Goal: Task Accomplishment & Management: Manage account settings

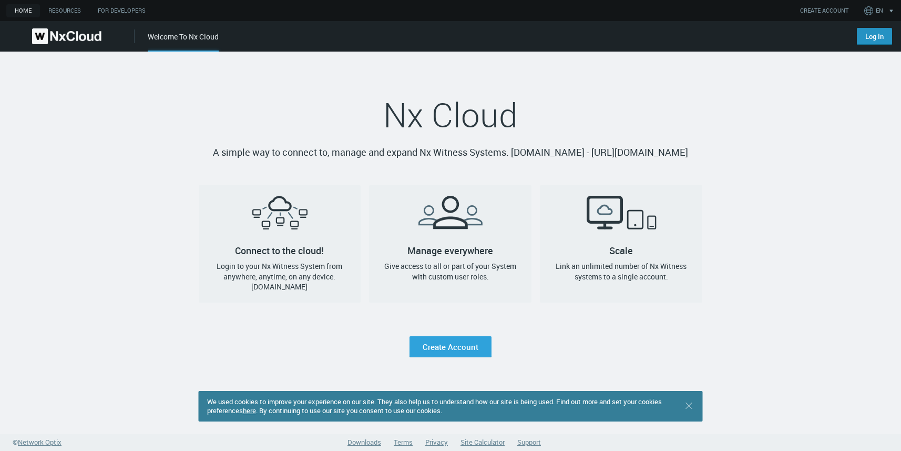
click at [881, 36] on link "Log In" at bounding box center [874, 36] width 35 height 17
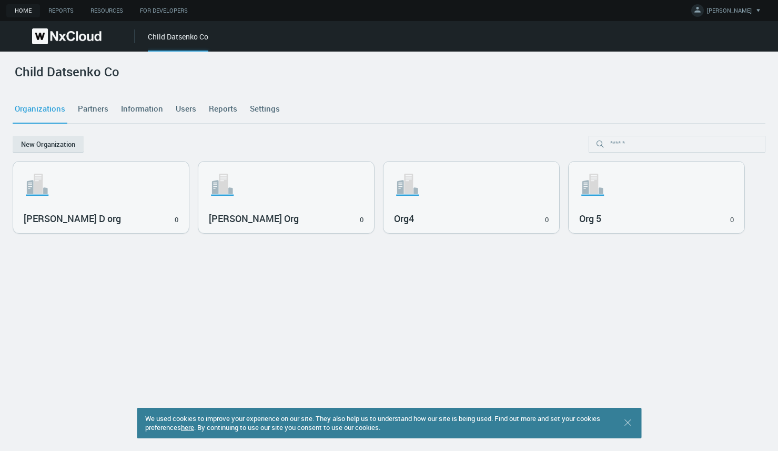
click at [260, 111] on link "Settings" at bounding box center [265, 109] width 34 height 28
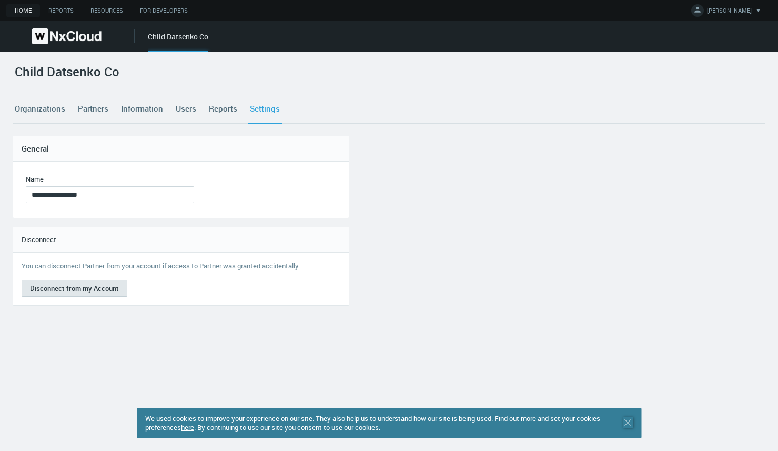
click at [632, 420] on icon ".st0 { stroke : #698796; } Close" at bounding box center [627, 422] width 11 height 11
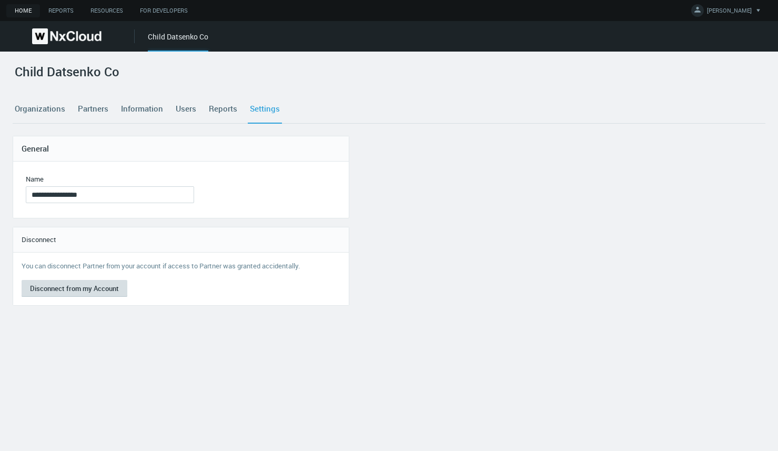
click at [66, 289] on button "Disconnect from my Account" at bounding box center [75, 288] width 106 height 17
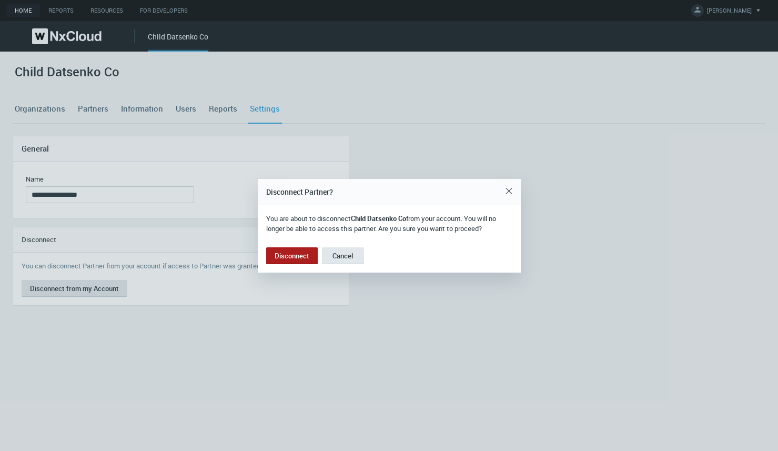
click at [292, 258] on button "Disconnect" at bounding box center [292, 255] width 52 height 17
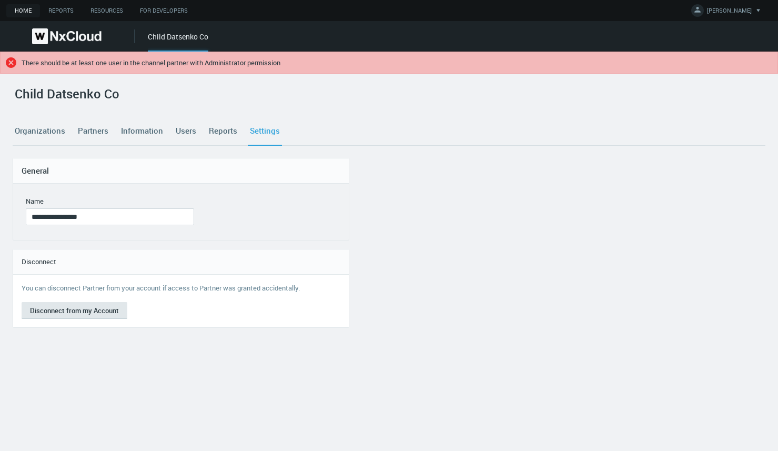
click at [8, 64] on icon at bounding box center [11, 62] width 11 height 11
click at [9, 64] on icon ".error { fill : #C22626; }" at bounding box center [11, 62] width 11 height 11
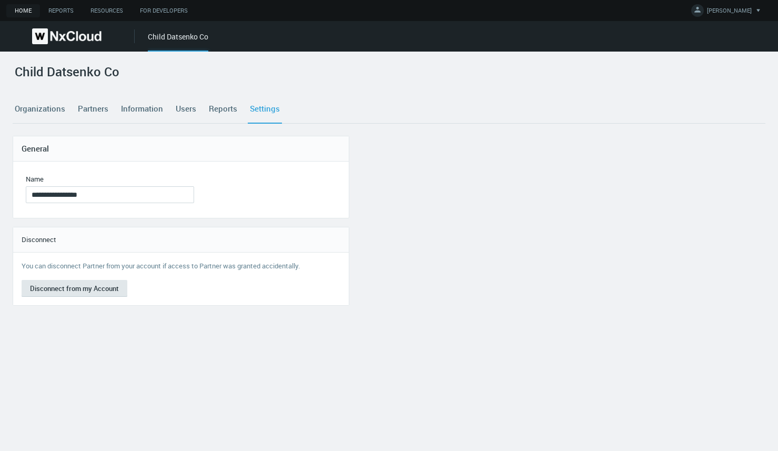
click at [11, 63] on div "**********" at bounding box center [389, 251] width 778 height 399
click at [78, 290] on button "Disconnect from my Account" at bounding box center [75, 288] width 106 height 17
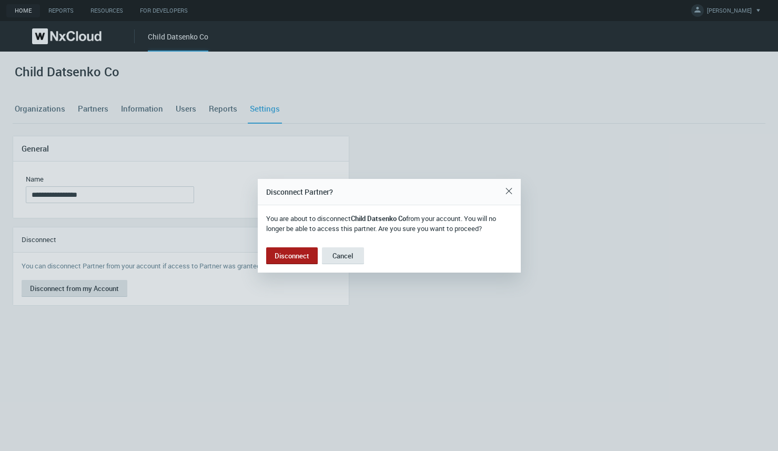
click at [291, 253] on button "Disconnect" at bounding box center [292, 255] width 52 height 17
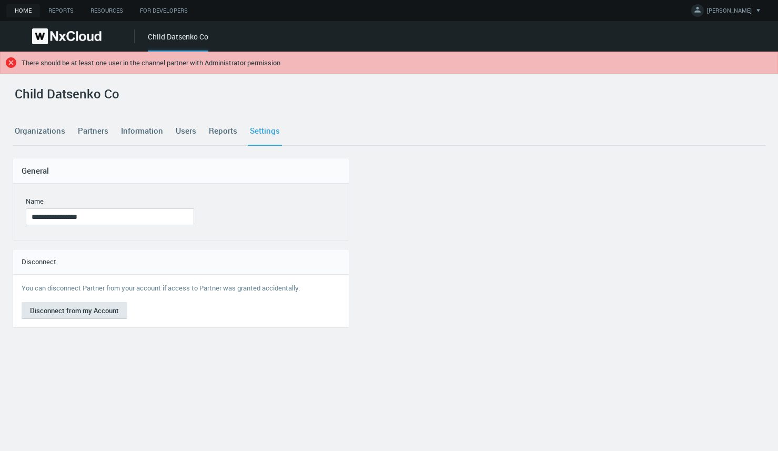
click at [140, 130] on link "Information" at bounding box center [142, 131] width 46 height 28
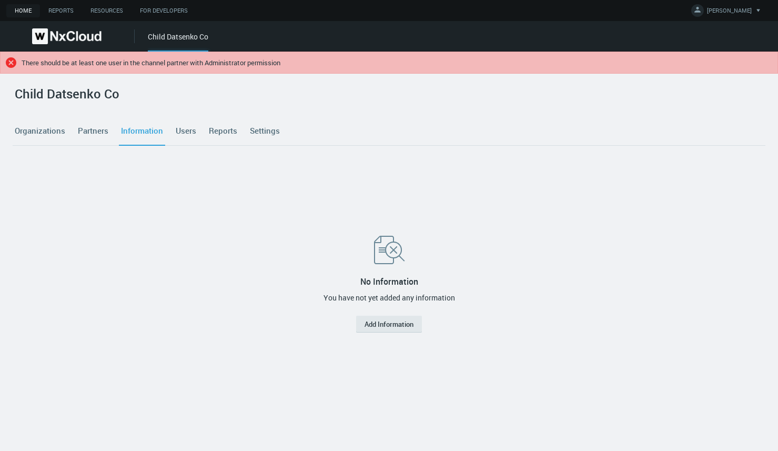
click at [84, 129] on link "Partners" at bounding box center [93, 131] width 35 height 28
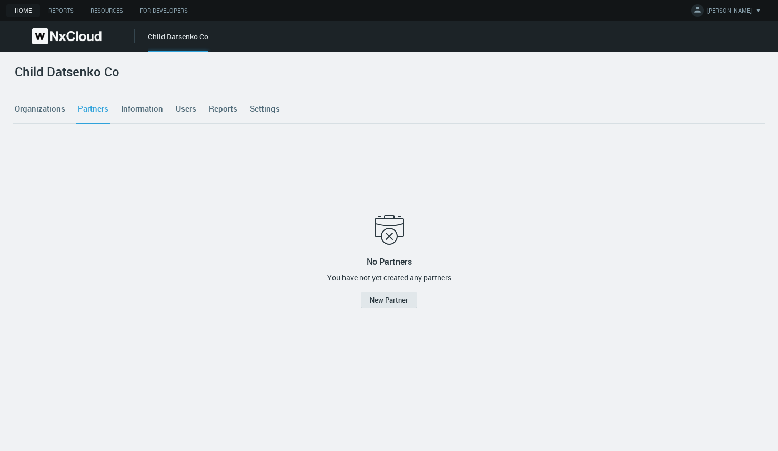
click at [35, 130] on nx-tabs "Organizations Partners Information Users Reports Settings" at bounding box center [389, 115] width 752 height 41
click at [253, 109] on link "Settings" at bounding box center [265, 109] width 34 height 28
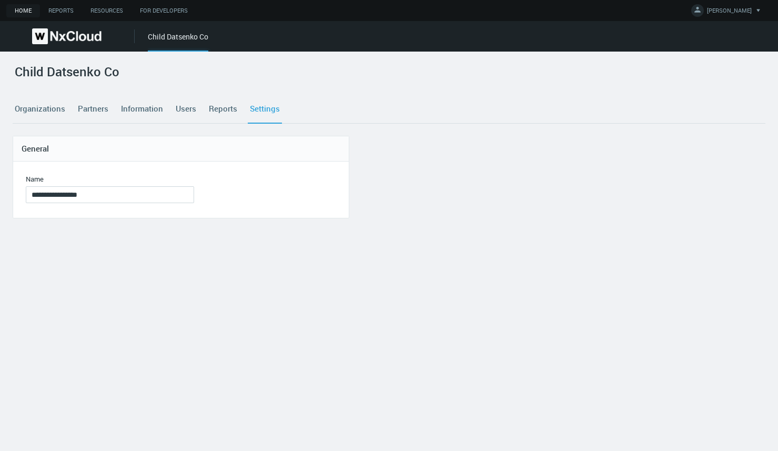
click at [182, 108] on link "Users" at bounding box center [186, 109] width 25 height 28
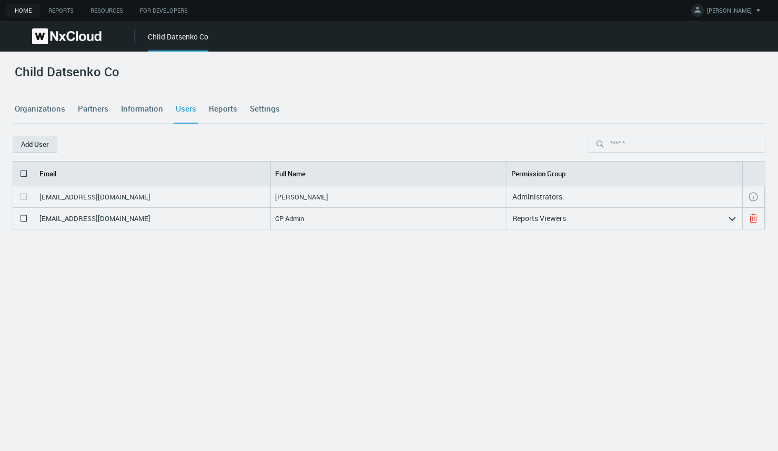
click at [573, 221] on div "Reports Viewers" at bounding box center [617, 218] width 220 height 17
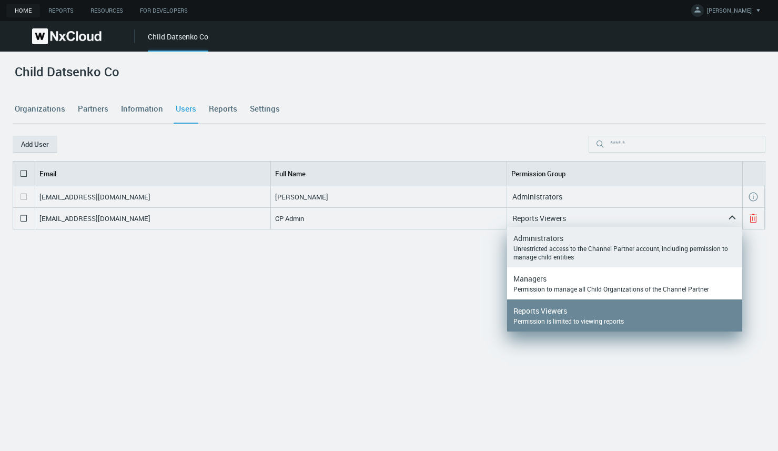
click at [553, 244] on div "Unrestricted access to the Channel Partner account, including permission to man…" at bounding box center [624, 252] width 222 height 17
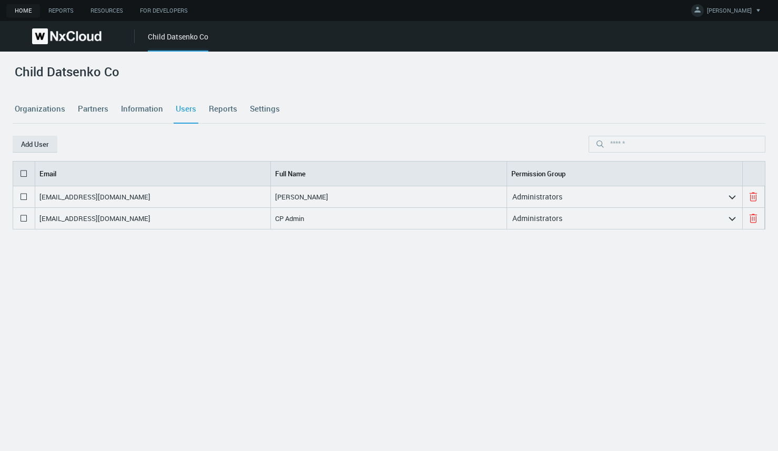
click at [568, 196] on div "Administrators" at bounding box center [617, 196] width 220 height 17
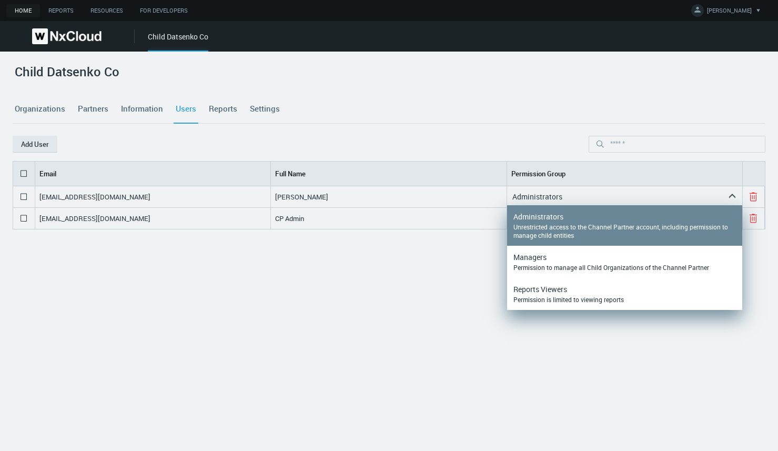
click at [454, 250] on div "idatsenko+2@networkoptix.com Iryna Datsenko Administrators arrow_expand idatsen…" at bounding box center [389, 291] width 752 height 210
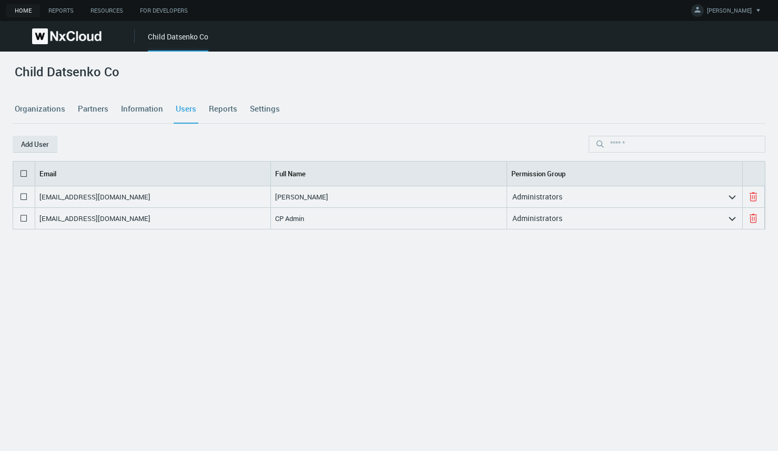
click at [562, 222] on div "Administrators" at bounding box center [617, 218] width 220 height 17
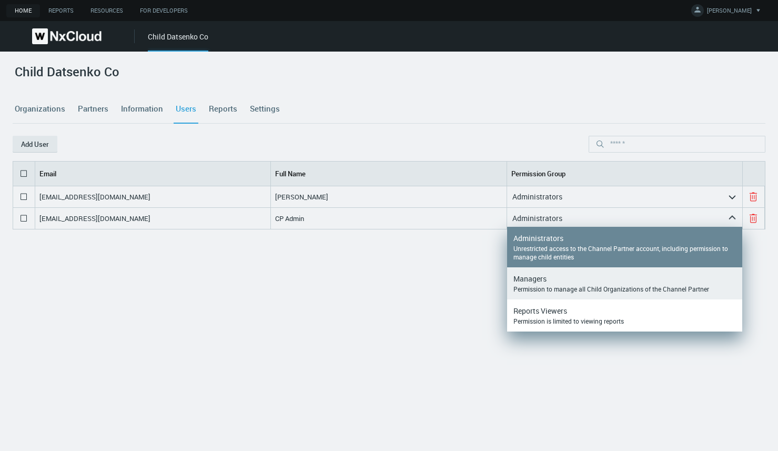
click at [547, 287] on div "Permission to manage all Child Organizations of the Channel Partner" at bounding box center [624, 288] width 222 height 8
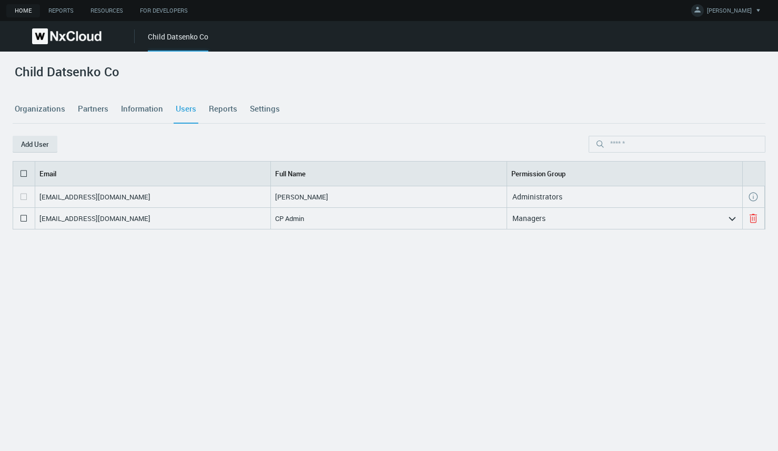
click at [269, 111] on link "Settings" at bounding box center [265, 109] width 34 height 28
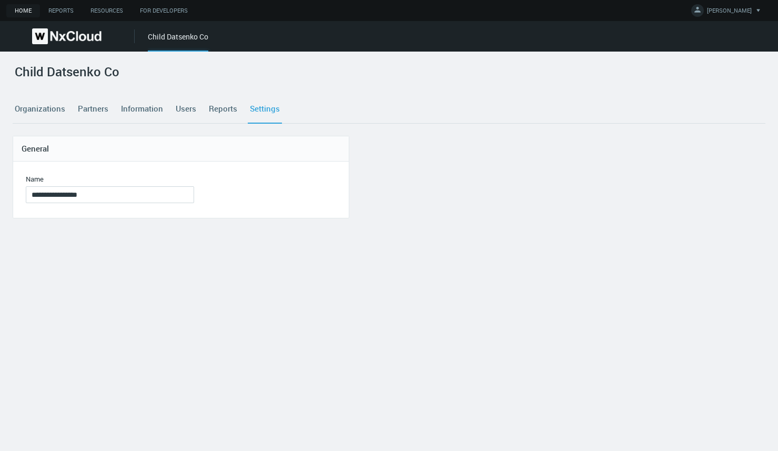
click at [189, 109] on link "Users" at bounding box center [186, 109] width 25 height 28
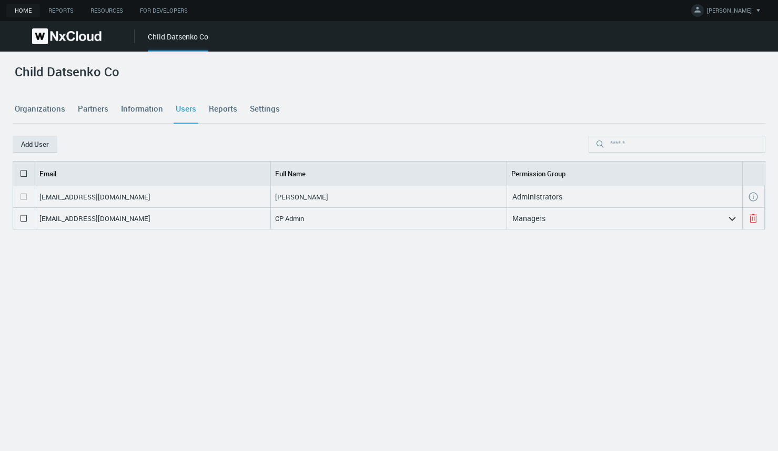
click at [535, 222] on nx-search-highlight "Managers" at bounding box center [528, 218] width 33 height 10
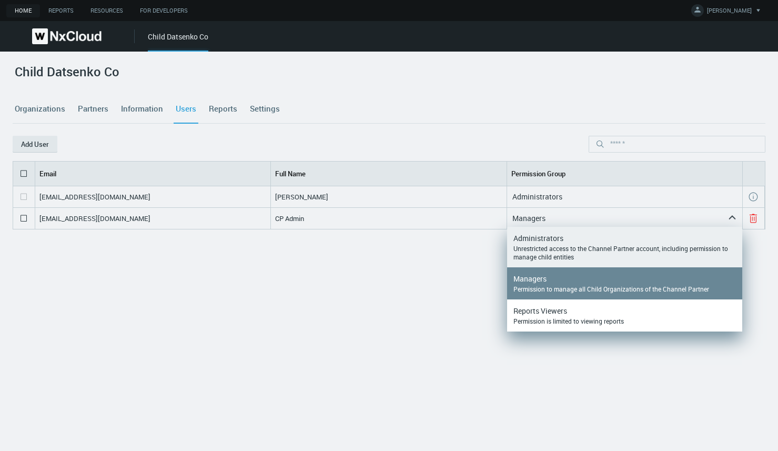
click at [531, 246] on div "Unrestricted access to the Channel Partner account, including permission to man…" at bounding box center [624, 252] width 222 height 17
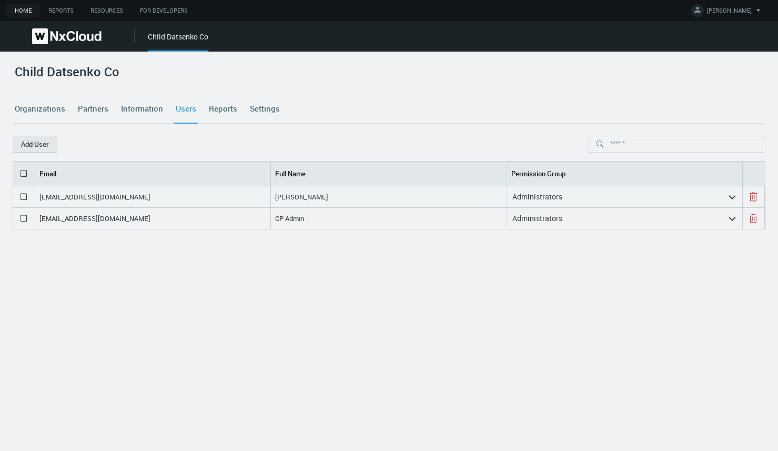
click at [272, 102] on link "Settings" at bounding box center [265, 109] width 34 height 28
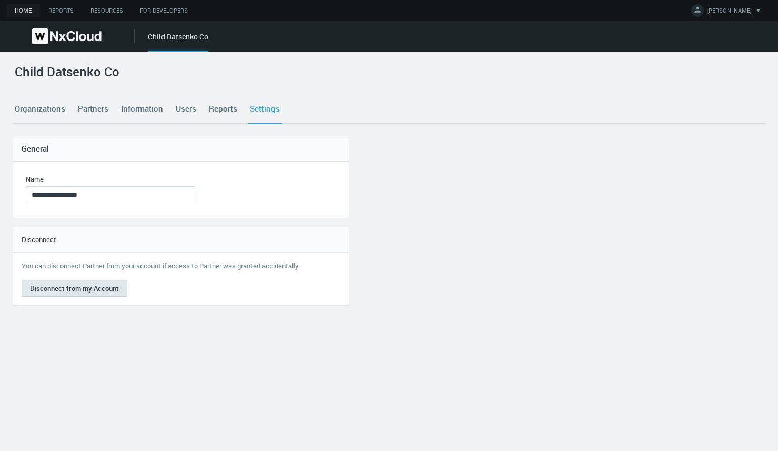
click at [115, 355] on div "**********" at bounding box center [389, 251] width 778 height 399
click at [85, 288] on button "Disconnect from my Account" at bounding box center [75, 288] width 106 height 17
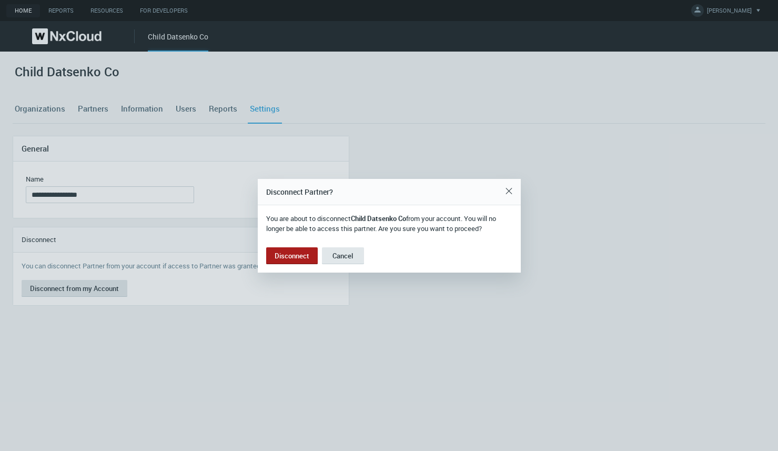
click at [287, 257] on button "Disconnect" at bounding box center [292, 255] width 52 height 17
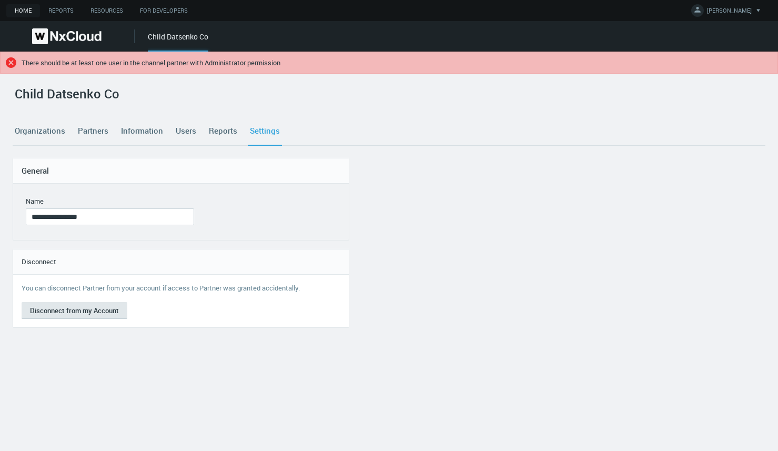
click at [12, 60] on icon at bounding box center [11, 62] width 11 height 11
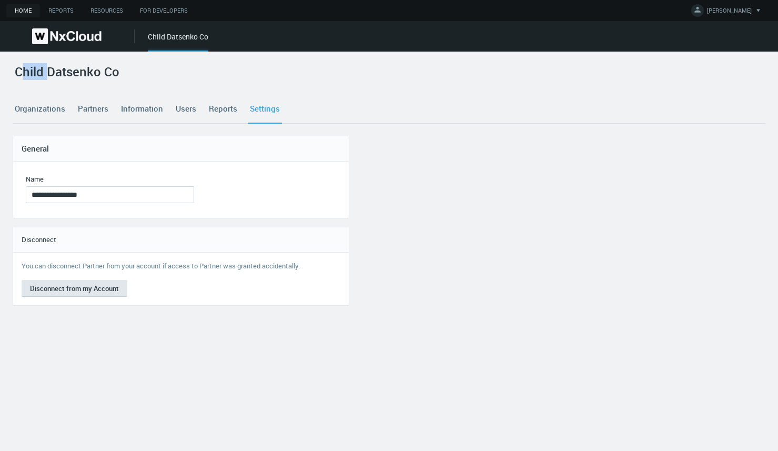
click at [12, 63] on div "**********" at bounding box center [389, 251] width 778 height 399
click at [75, 288] on button "Disconnect from my Account" at bounding box center [75, 288] width 106 height 17
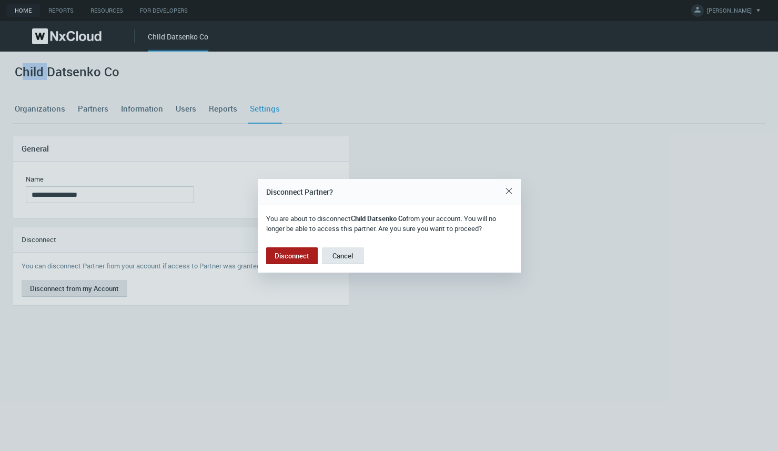
click at [285, 251] on button "Disconnect" at bounding box center [292, 255] width 52 height 17
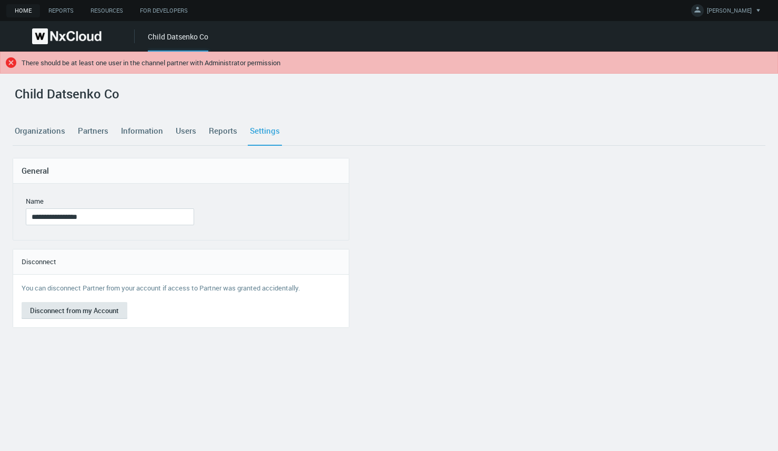
click at [10, 64] on icon ".error { fill : #C22626; }" at bounding box center [11, 62] width 11 height 11
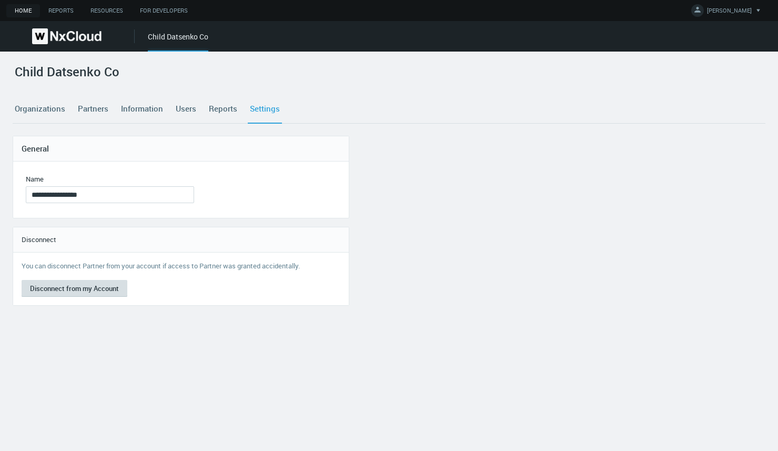
click at [63, 294] on button "Disconnect from my Account" at bounding box center [75, 288] width 106 height 17
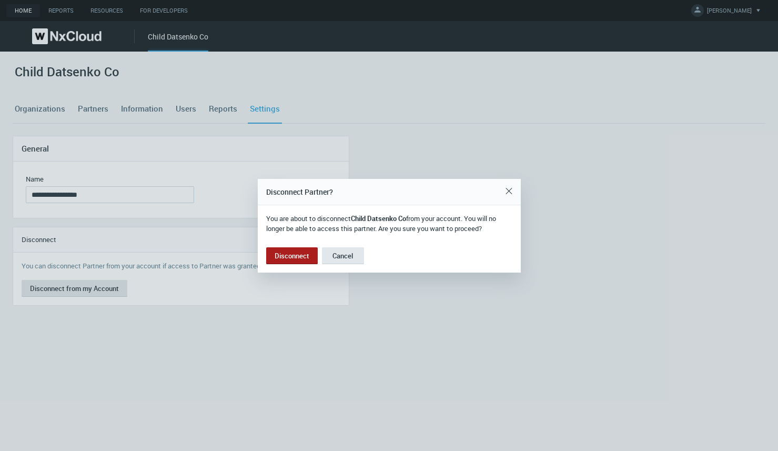
click at [301, 251] on button "Disconnect" at bounding box center [292, 255] width 52 height 17
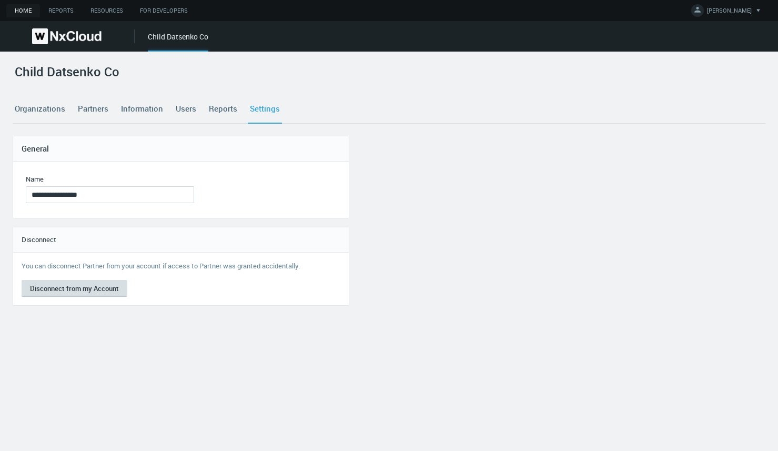
click at [84, 284] on button "Disconnect from my Account" at bounding box center [75, 288] width 106 height 17
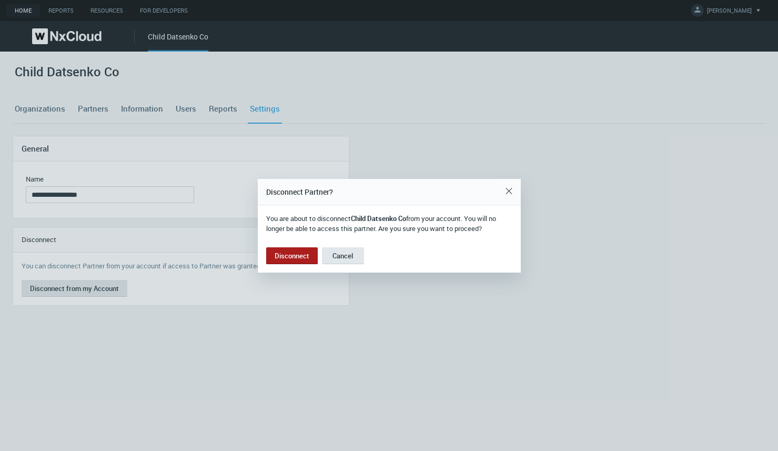
click at [297, 258] on button "Disconnect" at bounding box center [292, 255] width 52 height 17
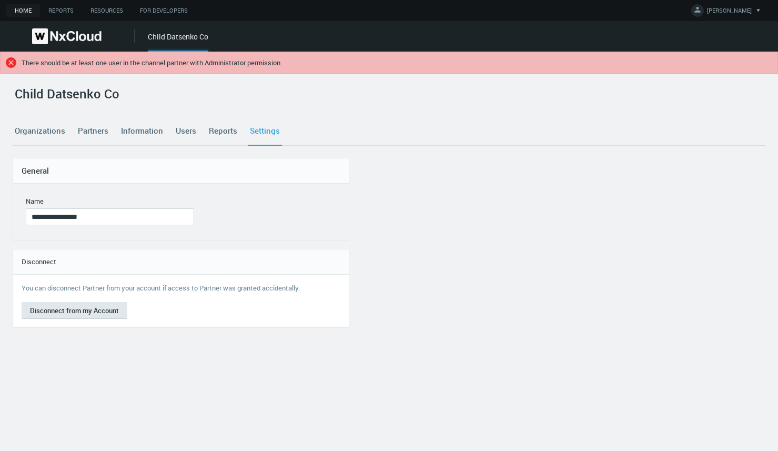
click at [176, 130] on link "Users" at bounding box center [186, 131] width 25 height 28
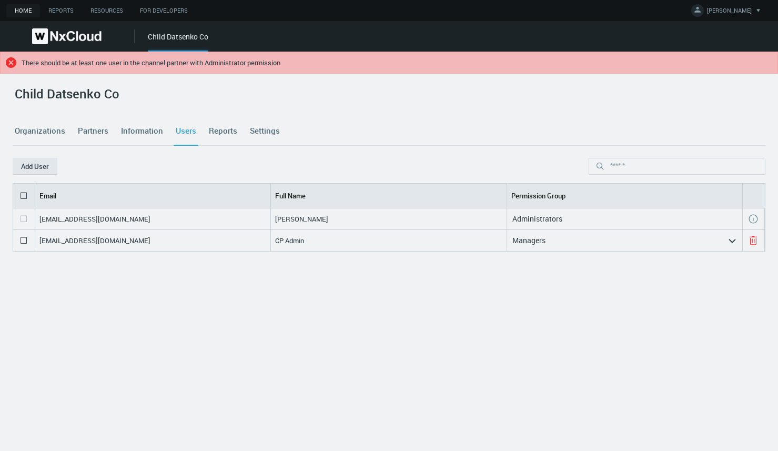
click at [130, 127] on link "Information" at bounding box center [142, 131] width 46 height 28
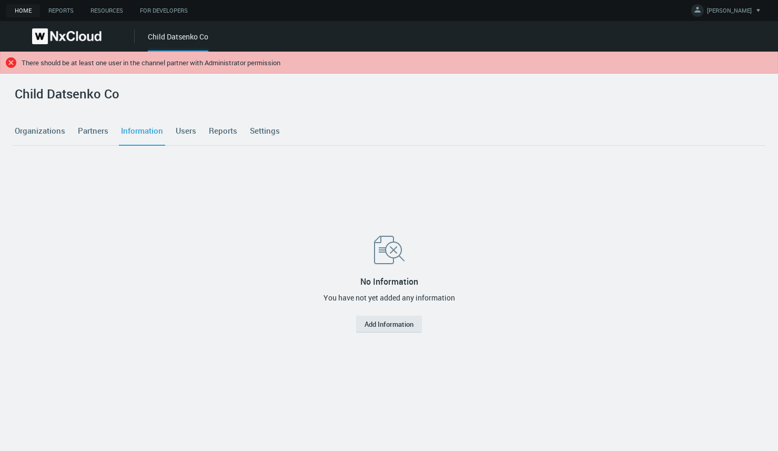
click at [89, 129] on nx-tabs "Organizations Partners Information Users Reports Settings" at bounding box center [389, 137] width 752 height 41
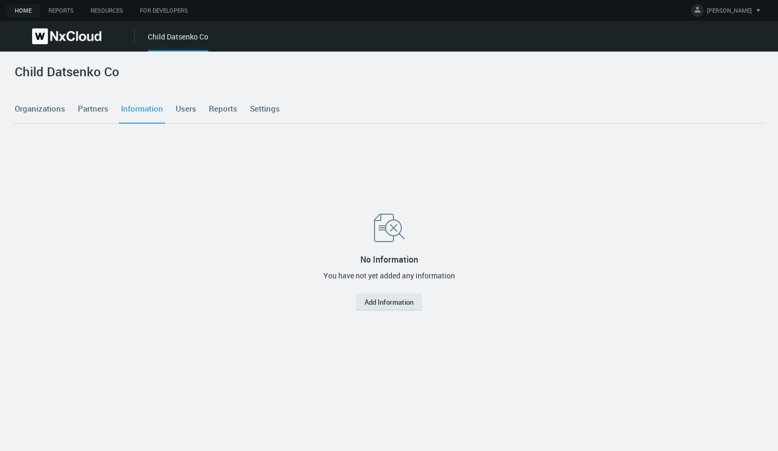
click at [261, 110] on link "Settings" at bounding box center [265, 109] width 34 height 28
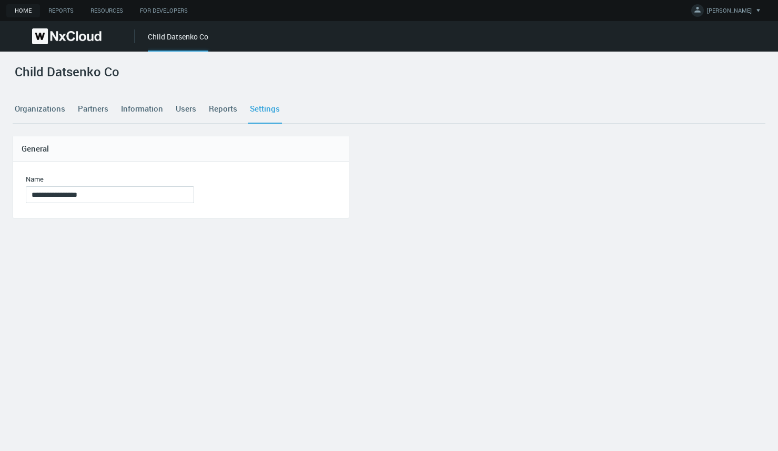
click at [190, 108] on link "Users" at bounding box center [186, 109] width 25 height 28
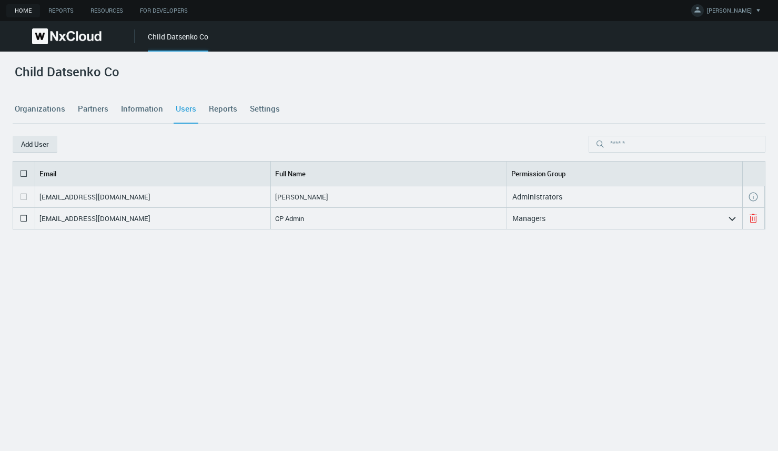
click at [553, 215] on div "Managers" at bounding box center [617, 218] width 220 height 17
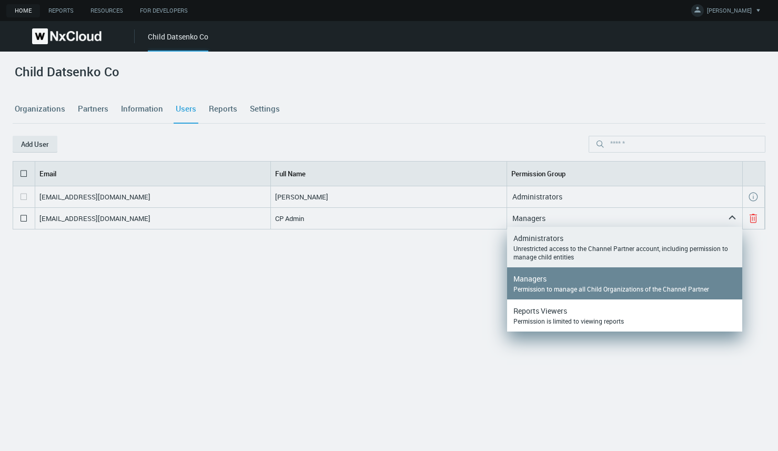
click at [546, 235] on nx-search-highlight "Administrators" at bounding box center [538, 238] width 50 height 10
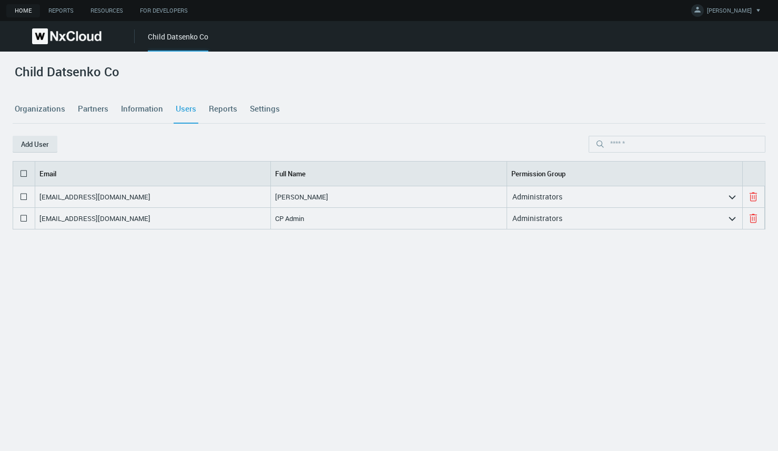
click at [262, 112] on link "Settings" at bounding box center [265, 109] width 34 height 28
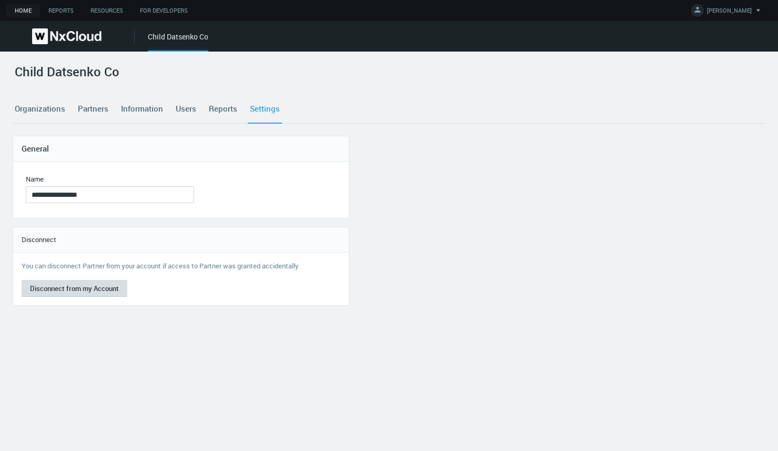
click at [106, 291] on button "Disconnect from my Account" at bounding box center [75, 288] width 106 height 17
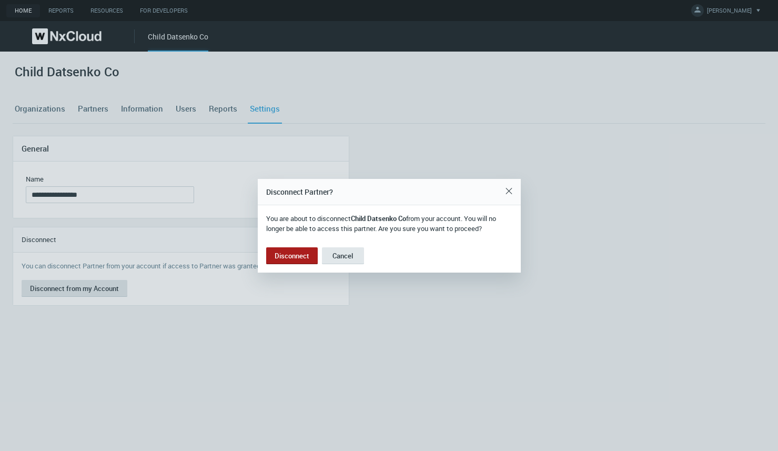
click at [300, 253] on button "Disconnect" at bounding box center [292, 255] width 52 height 17
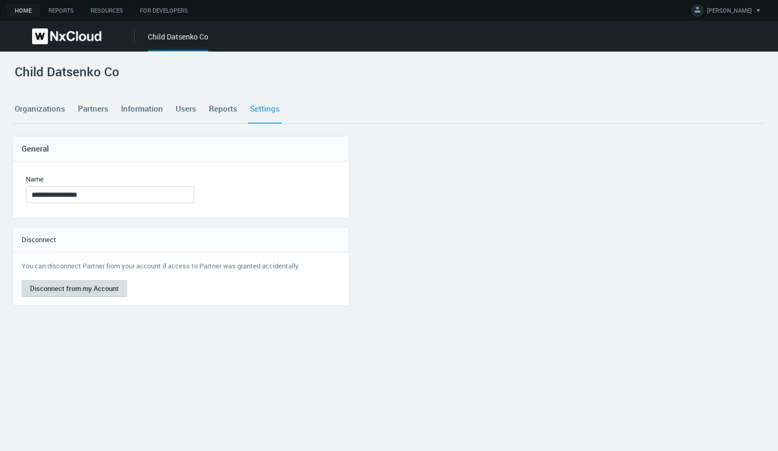
click at [25, 289] on button "Disconnect from my Account" at bounding box center [75, 288] width 106 height 17
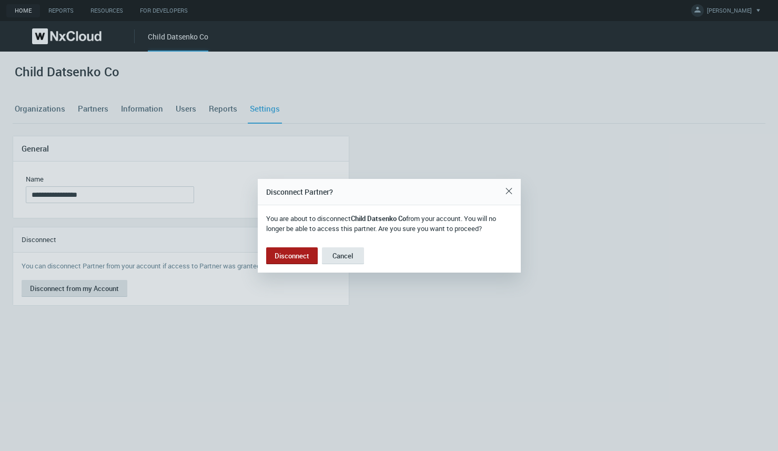
click at [287, 252] on button "Disconnect" at bounding box center [292, 255] width 52 height 17
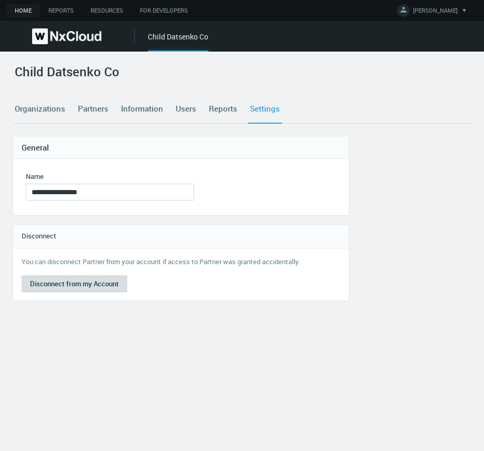
click at [59, 287] on button "Disconnect from my Account" at bounding box center [75, 283] width 106 height 17
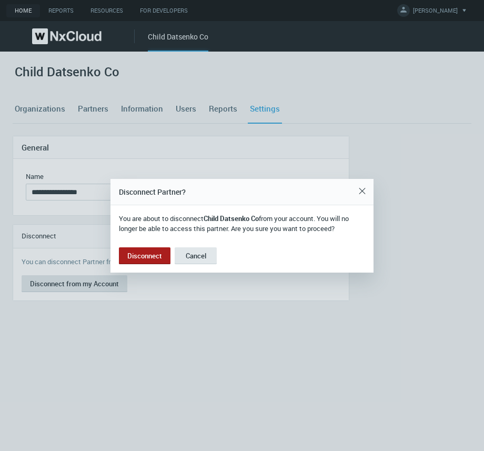
click at [147, 249] on button "Disconnect" at bounding box center [145, 255] width 52 height 17
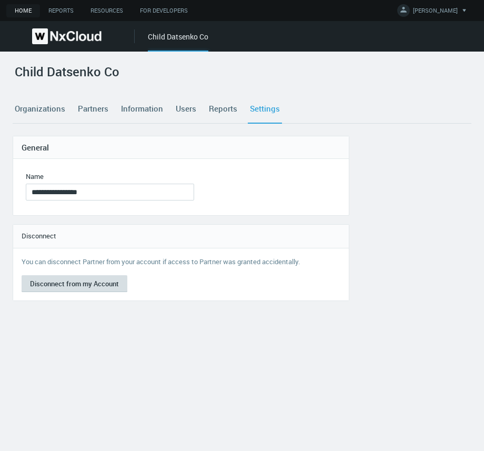
click at [97, 286] on button "Disconnect from my Account" at bounding box center [75, 283] width 106 height 17
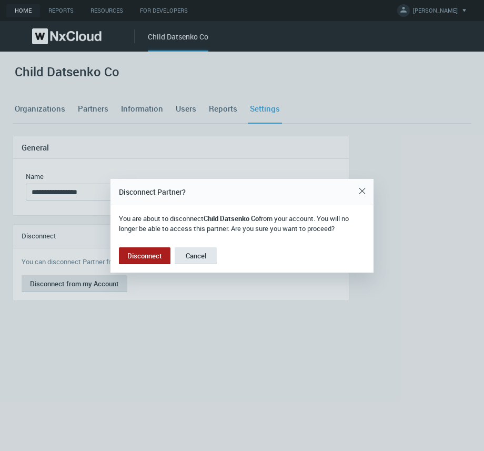
click at [153, 250] on button "Disconnect" at bounding box center [145, 255] width 52 height 17
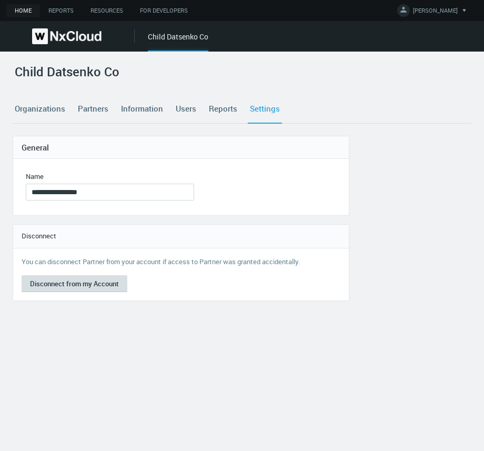
click at [59, 285] on button "Disconnect from my Account" at bounding box center [75, 283] width 106 height 17
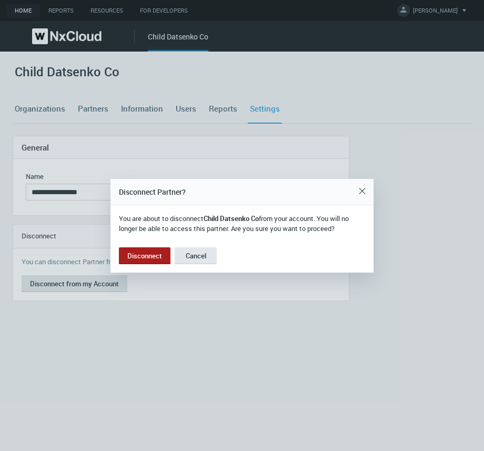
click at [136, 248] on button "Disconnect" at bounding box center [145, 255] width 52 height 17
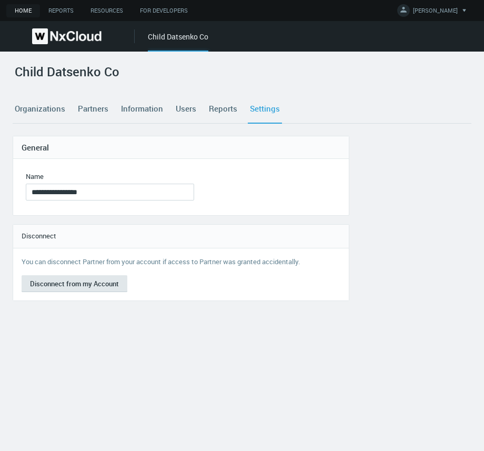
click at [178, 110] on link "Users" at bounding box center [186, 109] width 25 height 28
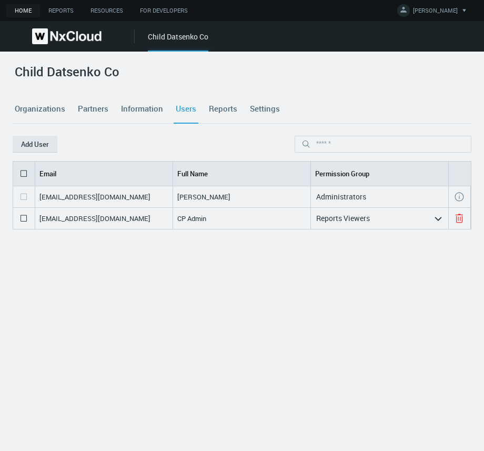
click at [366, 217] on nx-search-highlight "Reports Viewers" at bounding box center [343, 218] width 54 height 10
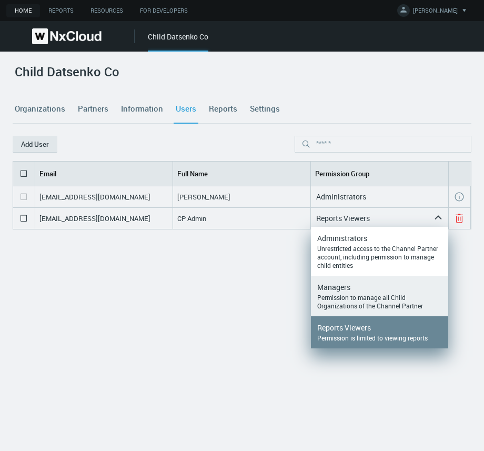
click at [337, 297] on div "Permission to manage all Child Organizations of the Channel Partner" at bounding box center [379, 301] width 125 height 17
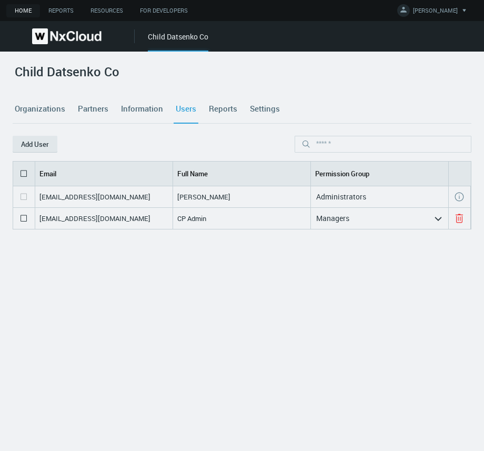
click at [268, 114] on link "Settings" at bounding box center [265, 109] width 34 height 28
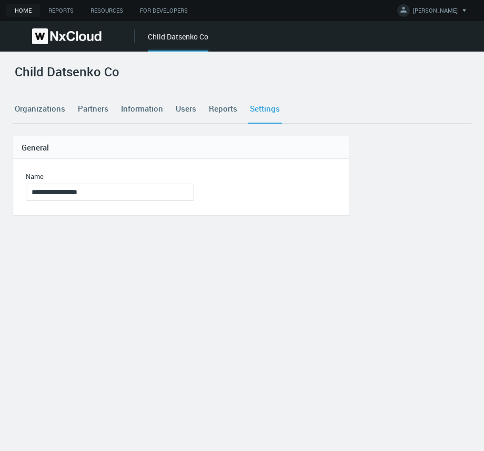
click at [174, 110] on link "Users" at bounding box center [186, 109] width 25 height 28
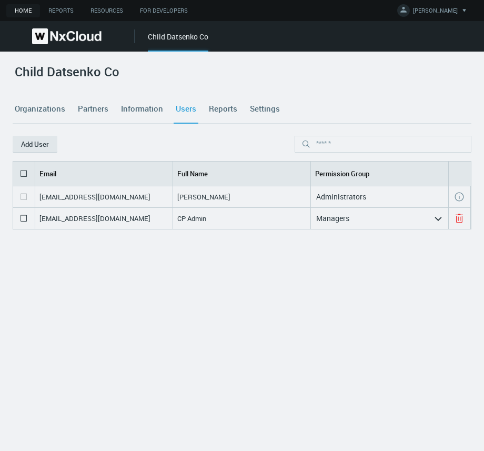
click at [340, 218] on nx-search-highlight "Managers" at bounding box center [332, 218] width 33 height 10
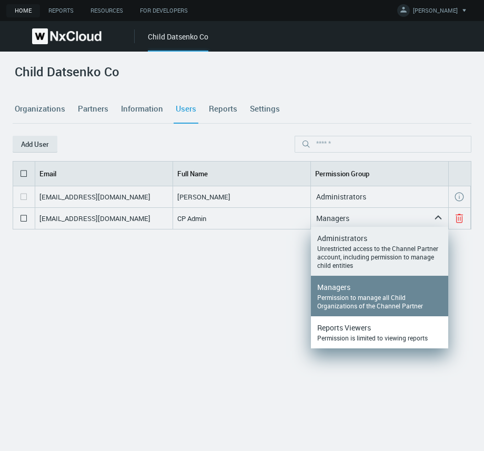
click at [355, 234] on nx-search-highlight "Administrators" at bounding box center [342, 238] width 50 height 10
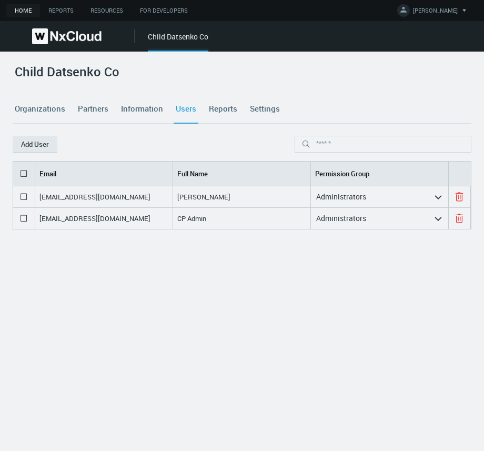
click at [95, 101] on link "Partners" at bounding box center [93, 109] width 35 height 28
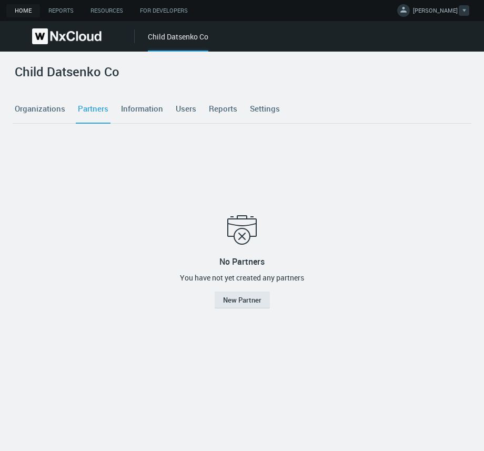
click at [431, 9] on link "[PERSON_NAME]" at bounding box center [433, 12] width 72 height 13
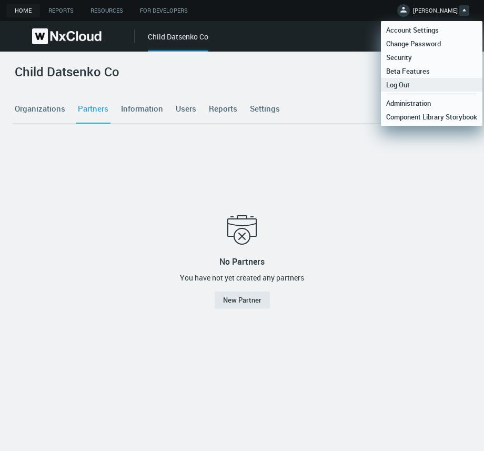
click at [411, 86] on span "Log Out" at bounding box center [398, 84] width 34 height 9
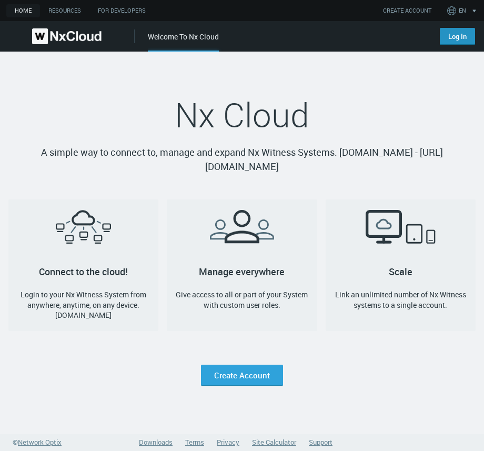
click at [455, 40] on link "Log In" at bounding box center [457, 36] width 35 height 17
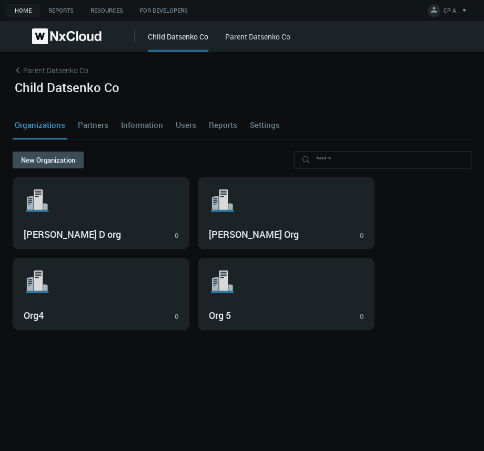
click at [257, 125] on link "Settings" at bounding box center [265, 124] width 34 height 28
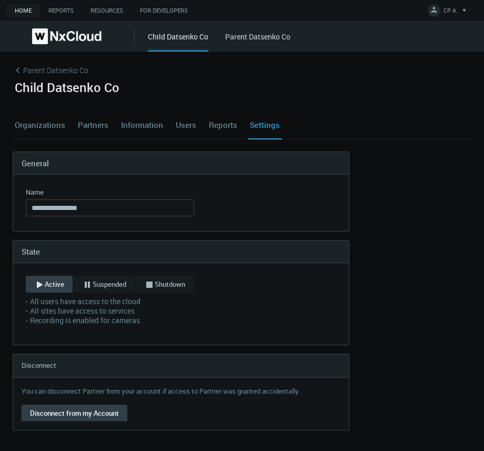
click at [65, 414] on button "Disconnect from my Account" at bounding box center [75, 412] width 106 height 17
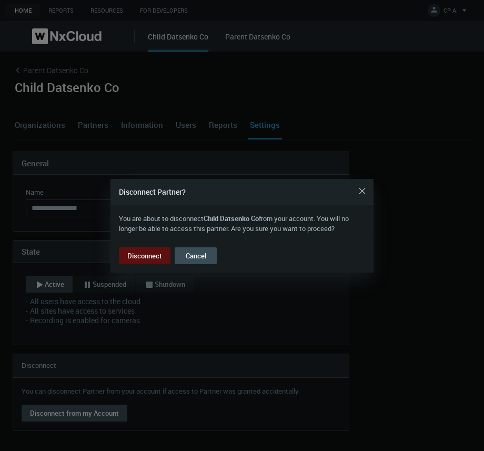
click at [146, 255] on button "Disconnect" at bounding box center [145, 255] width 52 height 17
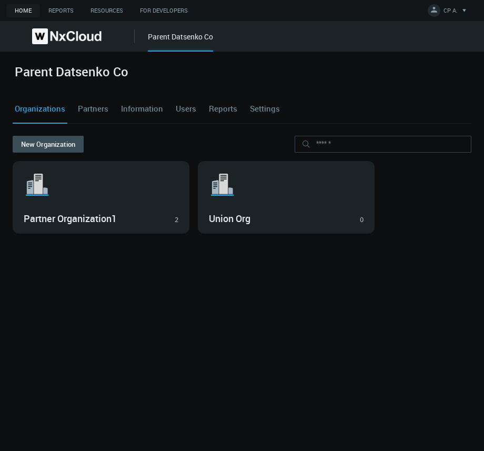
click at [183, 109] on link "Users" at bounding box center [186, 109] width 25 height 28
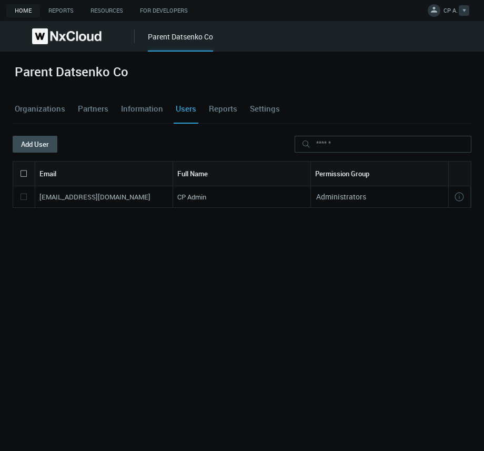
click at [451, 15] on span "CP A." at bounding box center [450, 12] width 14 height 12
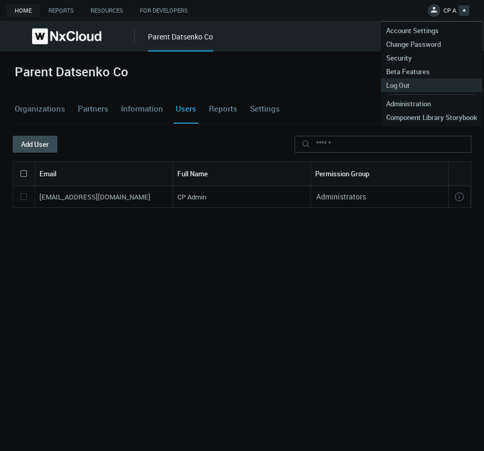
click at [414, 83] on span "Log Out" at bounding box center [398, 84] width 34 height 9
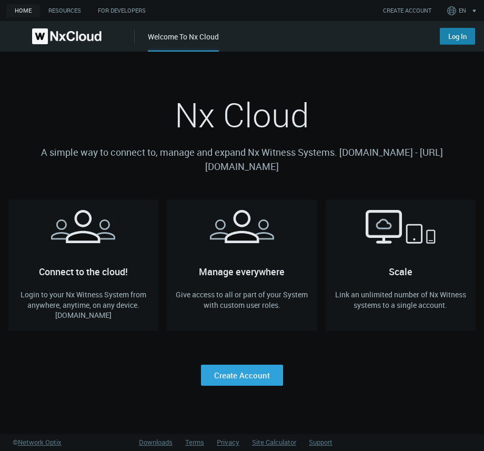
click at [460, 38] on link "Log In" at bounding box center [457, 36] width 35 height 17
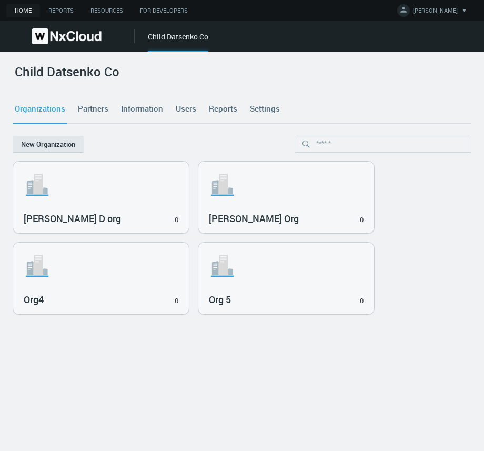
click at [198, 105] on div "Organizations Partners Information Users Reports Settings" at bounding box center [242, 109] width 459 height 28
click at [188, 108] on link "Users" at bounding box center [186, 109] width 25 height 28
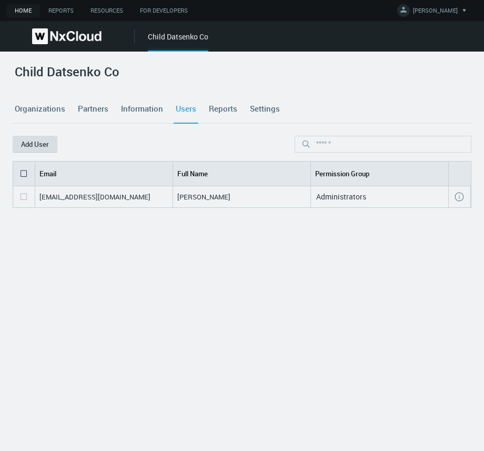
click at [31, 141] on button "Add User" at bounding box center [35, 144] width 45 height 17
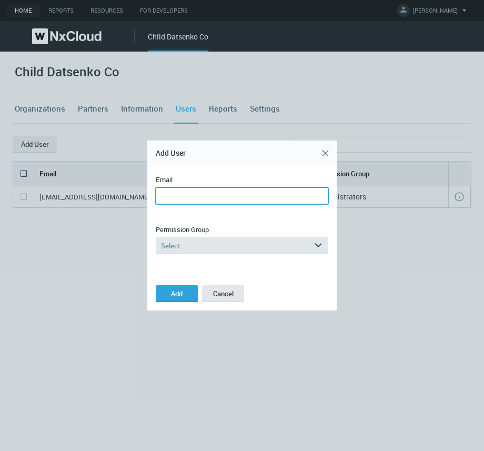
click at [206, 201] on input "Email" at bounding box center [242, 195] width 172 height 17
type input "**********"
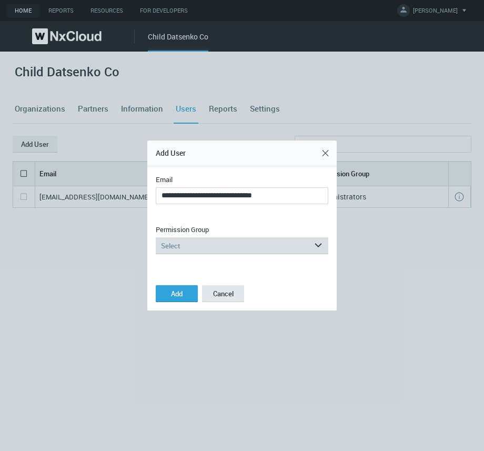
click at [190, 239] on div "Select" at bounding box center [235, 245] width 158 height 17
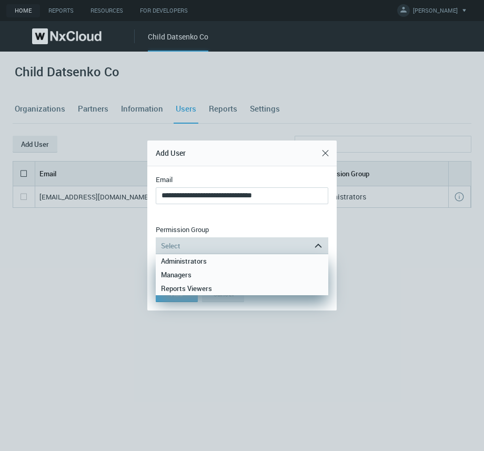
click at [186, 253] on div "Select" at bounding box center [235, 245] width 158 height 17
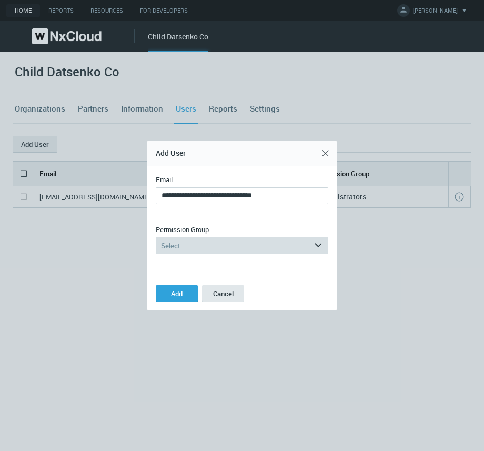
click at [194, 246] on div "Select" at bounding box center [235, 245] width 158 height 17
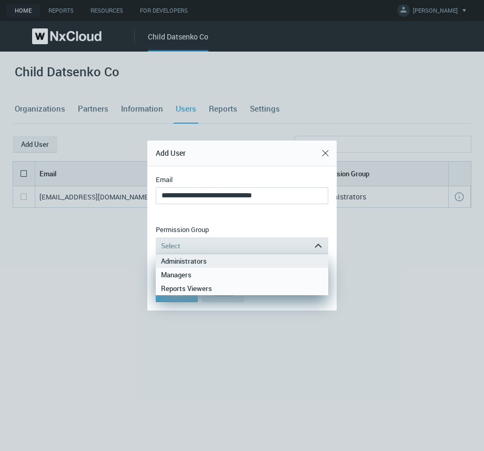
click at [190, 260] on div "Administrators" at bounding box center [242, 261] width 162 height 14
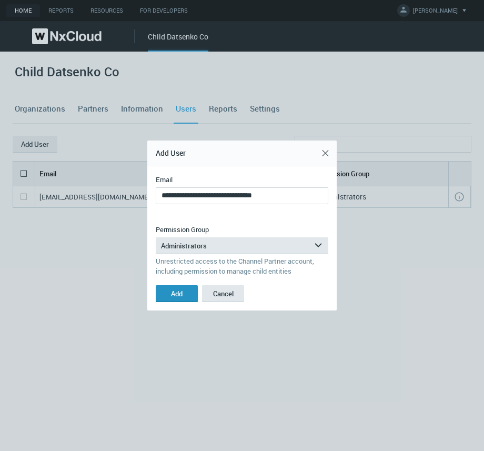
click at [174, 294] on span "Add" at bounding box center [177, 293] width 12 height 9
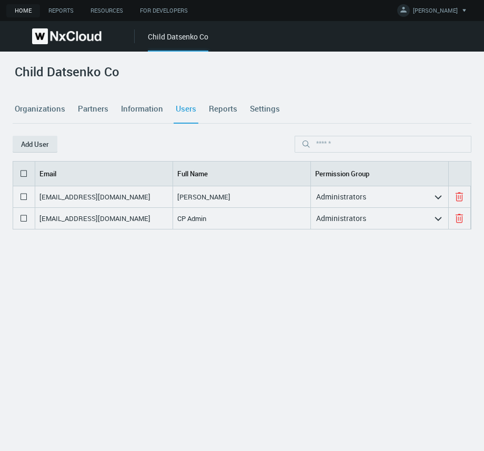
click at [267, 106] on link "Settings" at bounding box center [265, 109] width 34 height 28
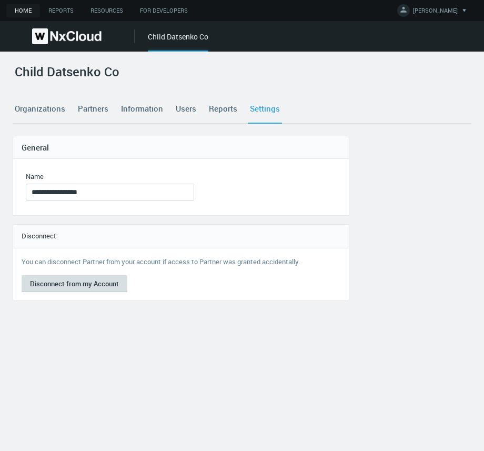
click at [60, 280] on button "Disconnect from my Account" at bounding box center [75, 283] width 106 height 17
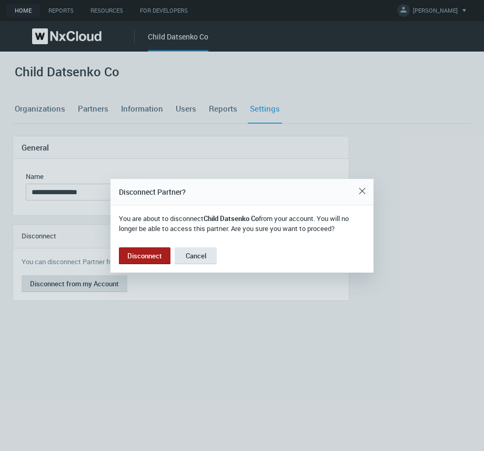
click at [142, 251] on button "Disconnect" at bounding box center [145, 255] width 52 height 17
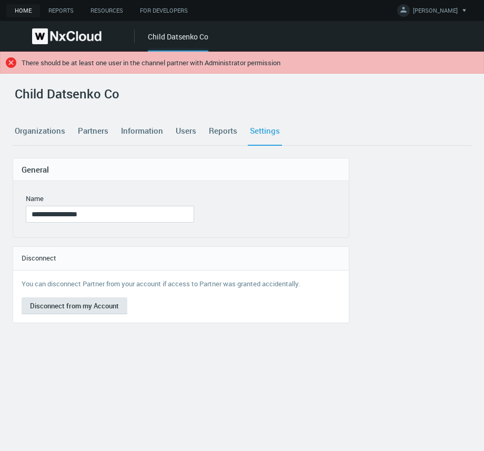
click at [100, 128] on link "Partners" at bounding box center [93, 131] width 35 height 28
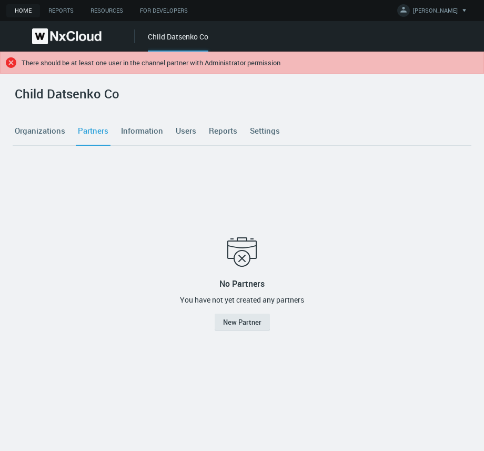
click at [131, 130] on link "Information" at bounding box center [142, 131] width 46 height 28
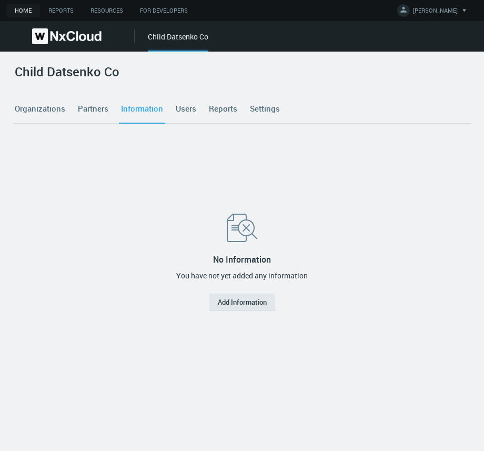
click at [179, 128] on nx-tabs "Organizations Partners Information Users Reports Settings" at bounding box center [242, 115] width 459 height 41
click at [269, 114] on link "Settings" at bounding box center [265, 109] width 34 height 28
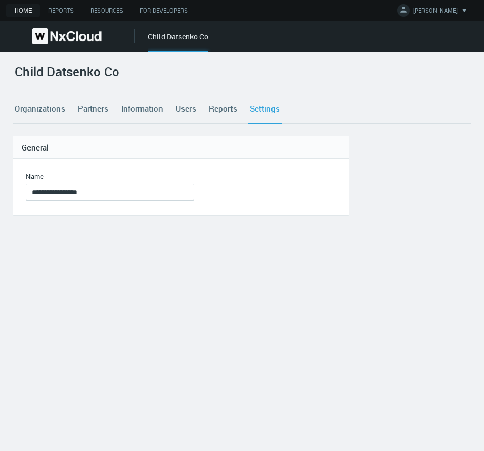
click at [183, 109] on link "Users" at bounding box center [186, 109] width 25 height 28
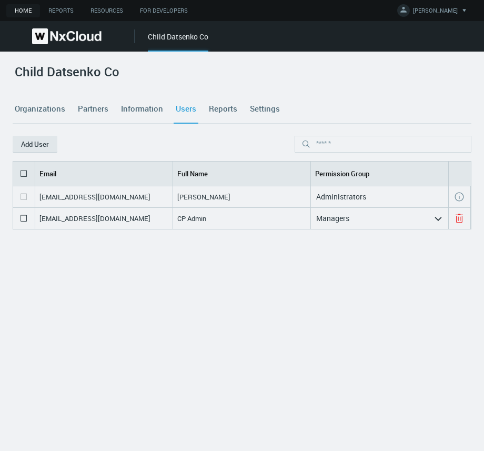
click at [374, 218] on div "Managers" at bounding box center [372, 218] width 123 height 17
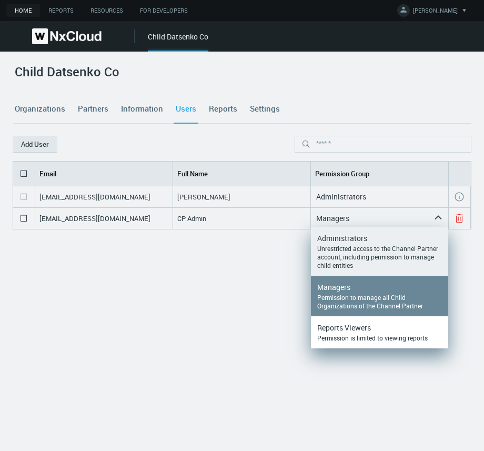
click at [360, 241] on nx-search-highlight "Administrators" at bounding box center [342, 238] width 50 height 10
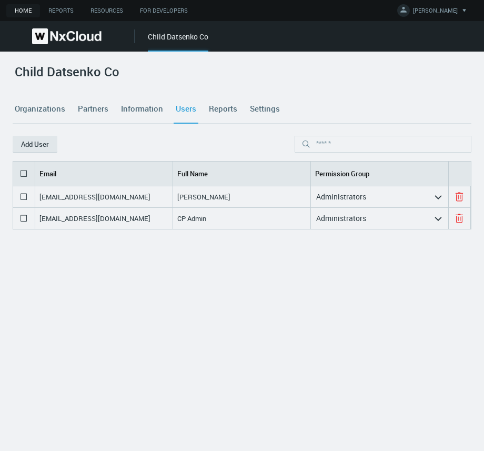
click at [265, 110] on link "Settings" at bounding box center [265, 109] width 34 height 28
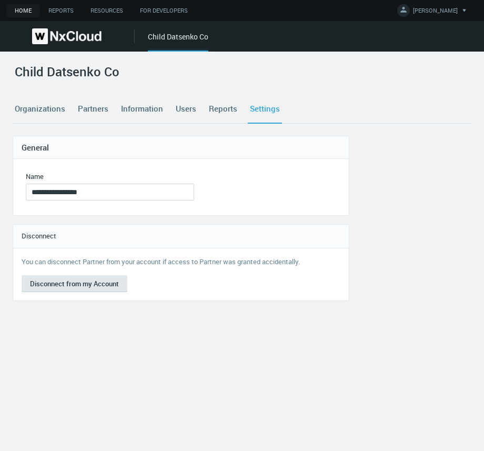
click at [373, 395] on div "**********" at bounding box center [242, 251] width 484 height 399
click at [75, 282] on button "Disconnect from my Account" at bounding box center [75, 283] width 106 height 17
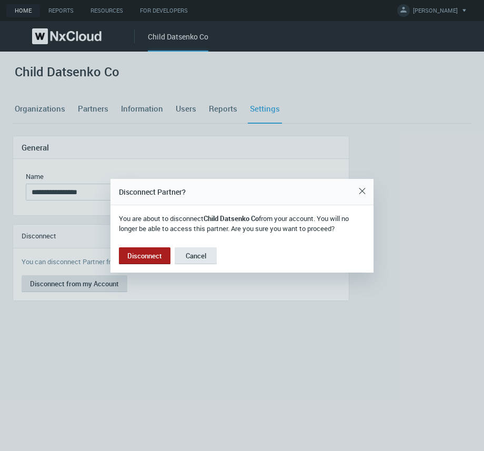
click at [133, 258] on button "Disconnect" at bounding box center [145, 255] width 52 height 17
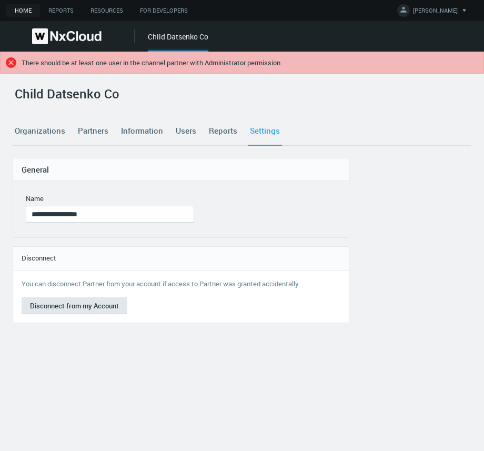
click at [11, 63] on icon ".error { fill : #C22626; }" at bounding box center [11, 62] width 11 height 11
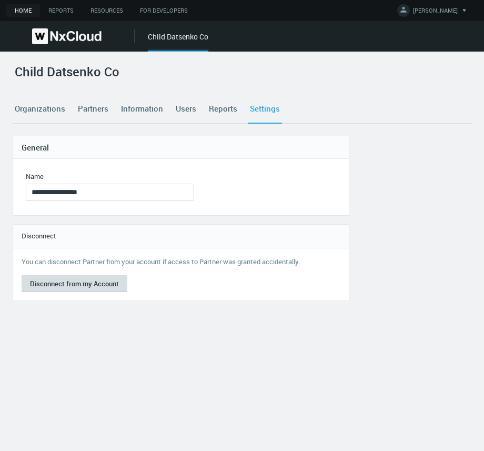
click at [84, 285] on button "Disconnect from my Account" at bounding box center [75, 283] width 106 height 17
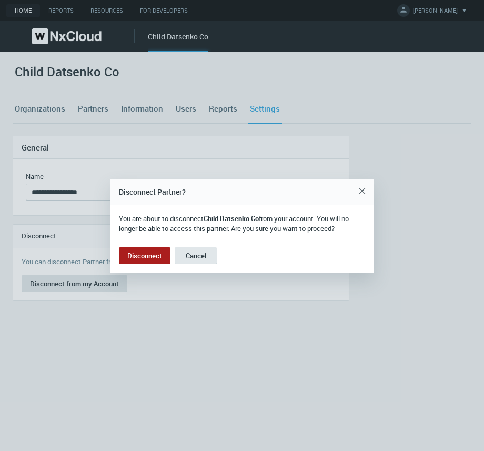
click at [141, 256] on button "Disconnect" at bounding box center [145, 255] width 52 height 17
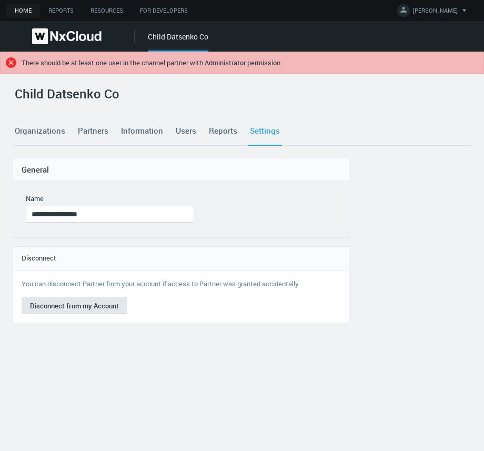
click at [186, 128] on link "Users" at bounding box center [186, 131] width 25 height 28
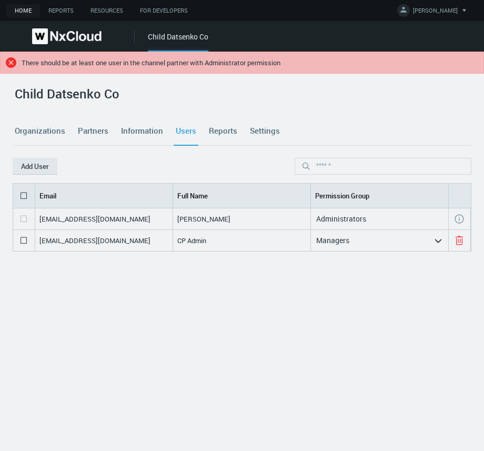
click at [122, 129] on link "Information" at bounding box center [142, 131] width 46 height 28
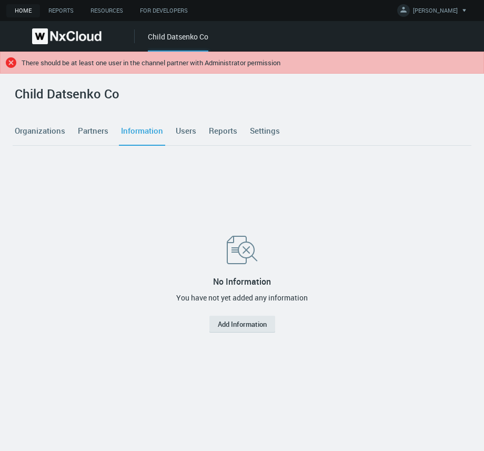
click at [88, 130] on link "Partners" at bounding box center [93, 131] width 35 height 28
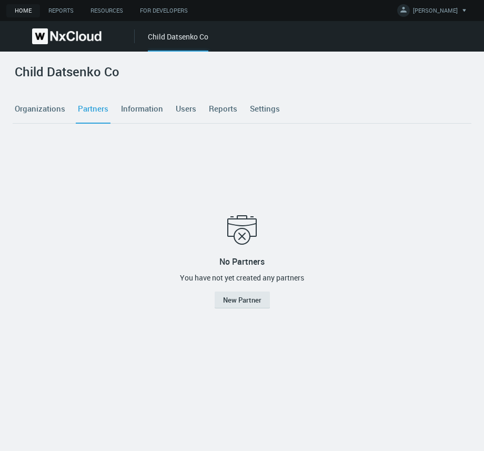
click at [273, 107] on link "Settings" at bounding box center [265, 109] width 34 height 28
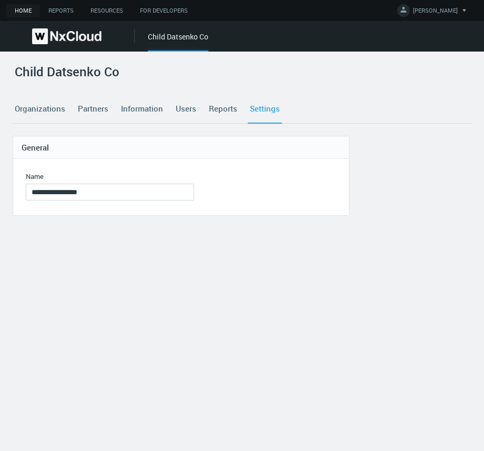
click at [186, 106] on link "Users" at bounding box center [186, 109] width 25 height 28
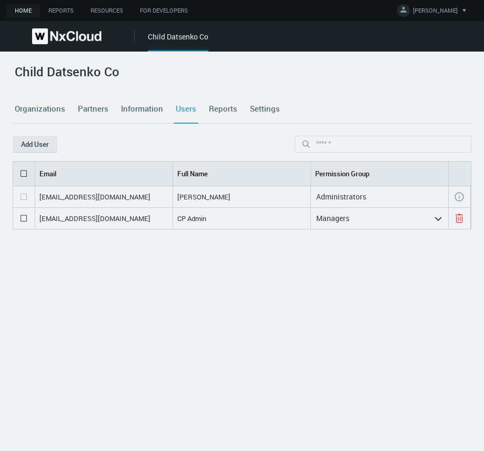
click at [361, 216] on div "Managers" at bounding box center [372, 218] width 123 height 17
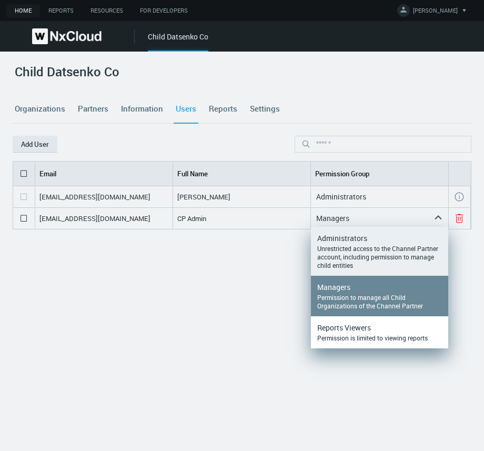
click at [359, 247] on div "Unrestricted access to the Channel Partner account, including permission to man…" at bounding box center [379, 256] width 125 height 25
